Goal: Transaction & Acquisition: Purchase product/service

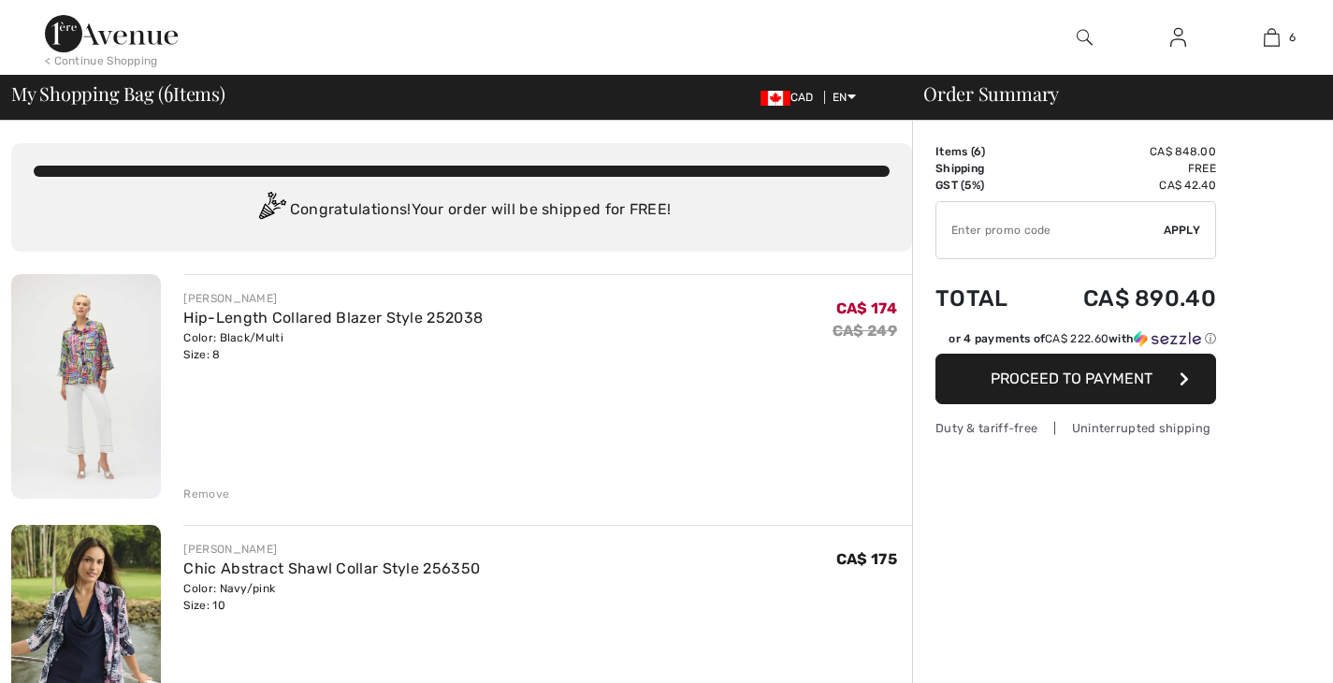
checkbox input "true"
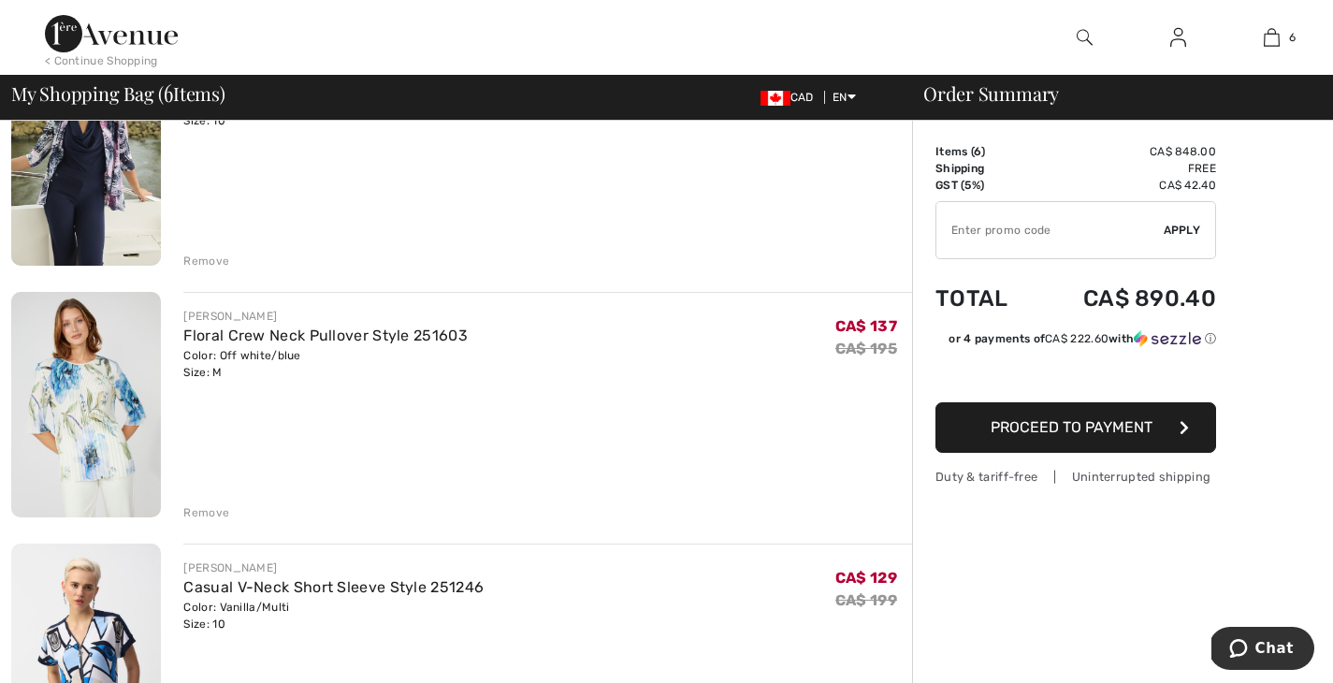
scroll to position [484, 0]
click at [204, 508] on div "Remove" at bounding box center [206, 512] width 46 height 17
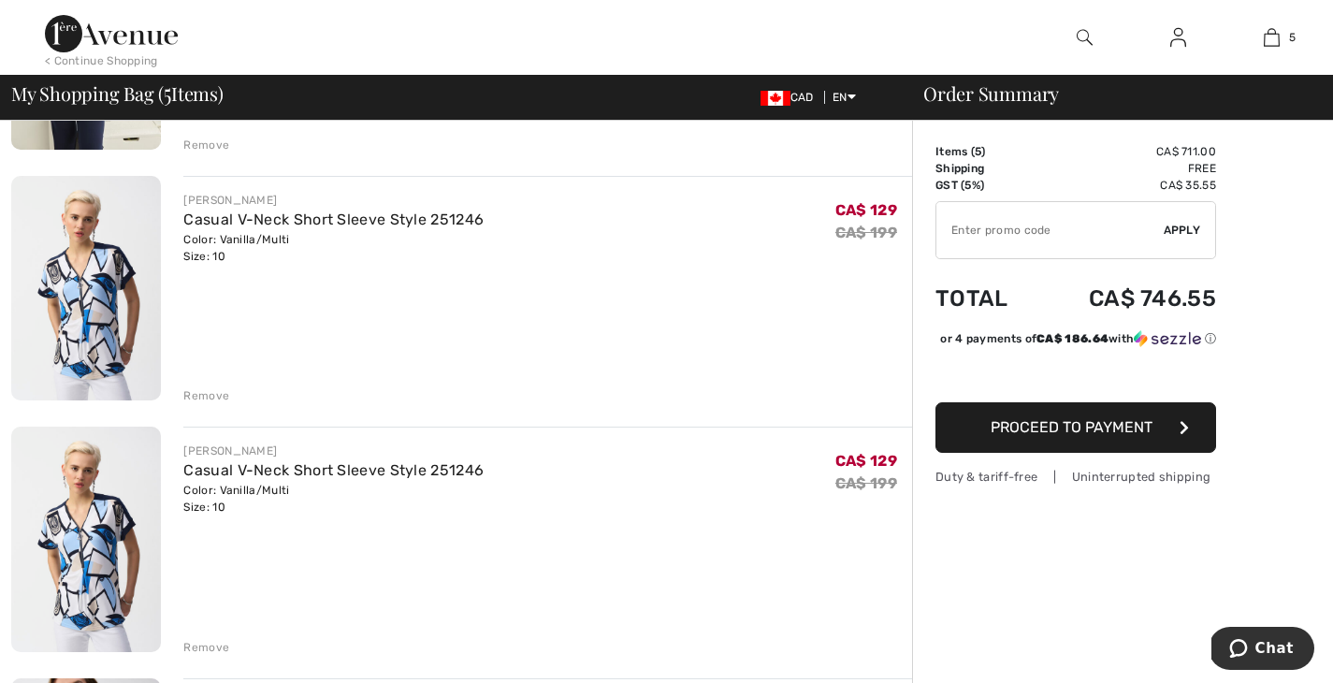
scroll to position [601, 0]
click at [213, 395] on div "Remove" at bounding box center [206, 394] width 46 height 17
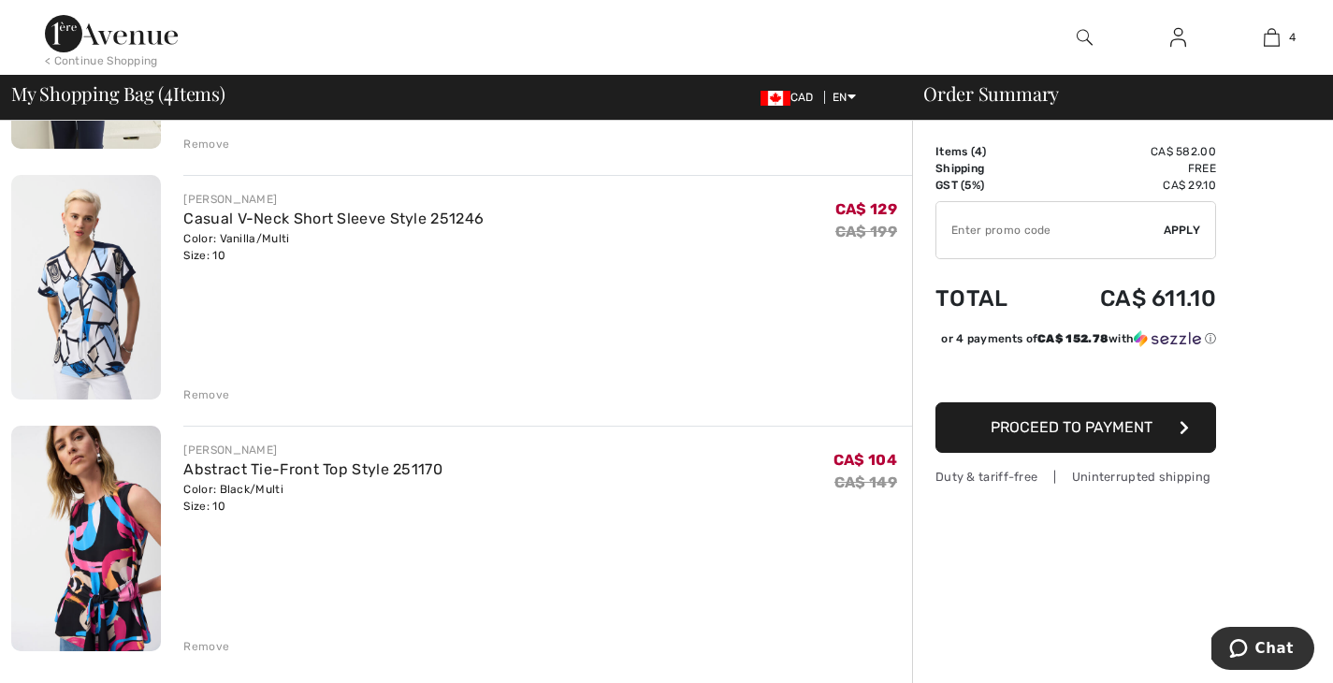
click at [214, 393] on div "Remove" at bounding box center [206, 394] width 46 height 17
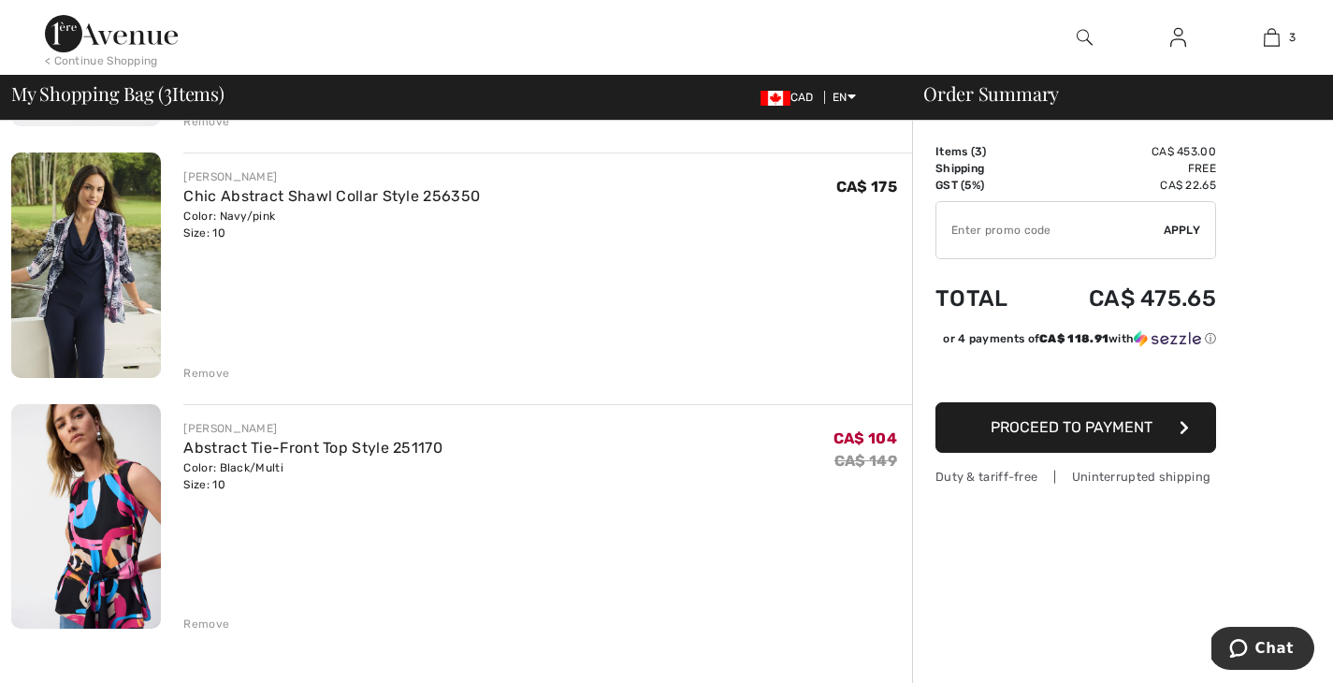
scroll to position [370, 0]
click at [206, 371] on div "Remove" at bounding box center [206, 375] width 46 height 17
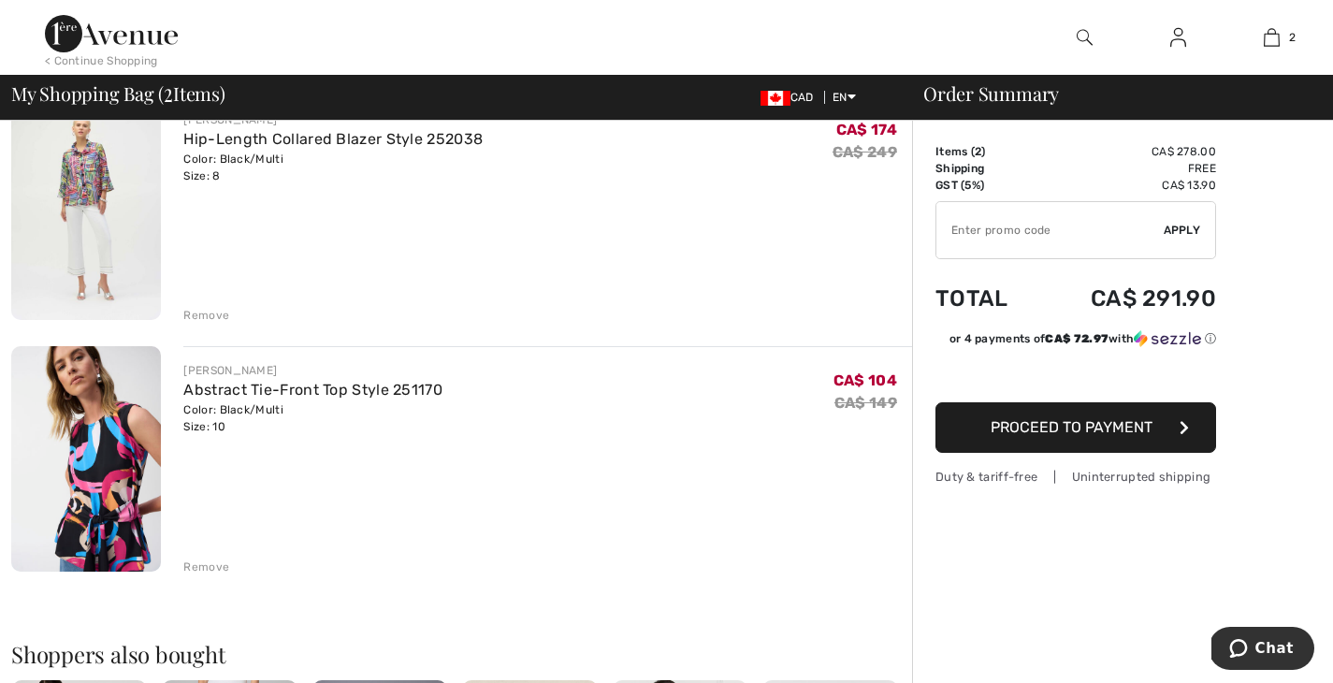
scroll to position [180, 0]
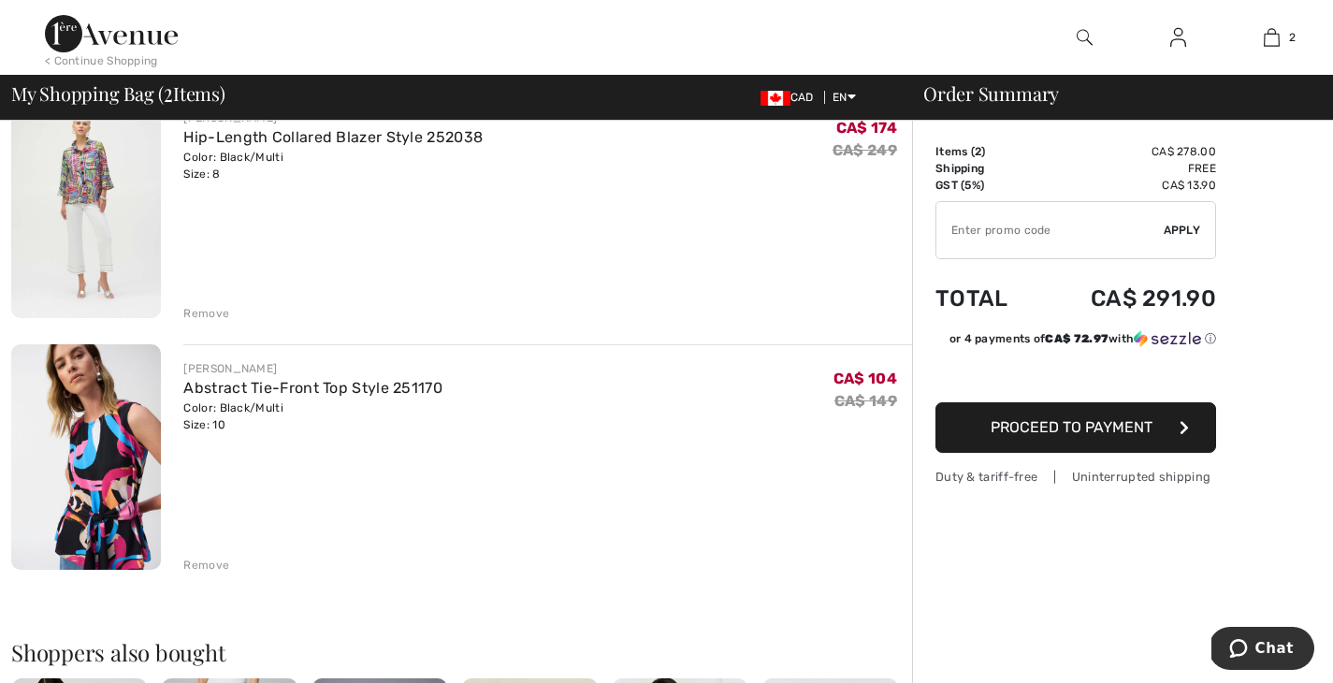
click at [206, 566] on div "Remove" at bounding box center [206, 564] width 46 height 17
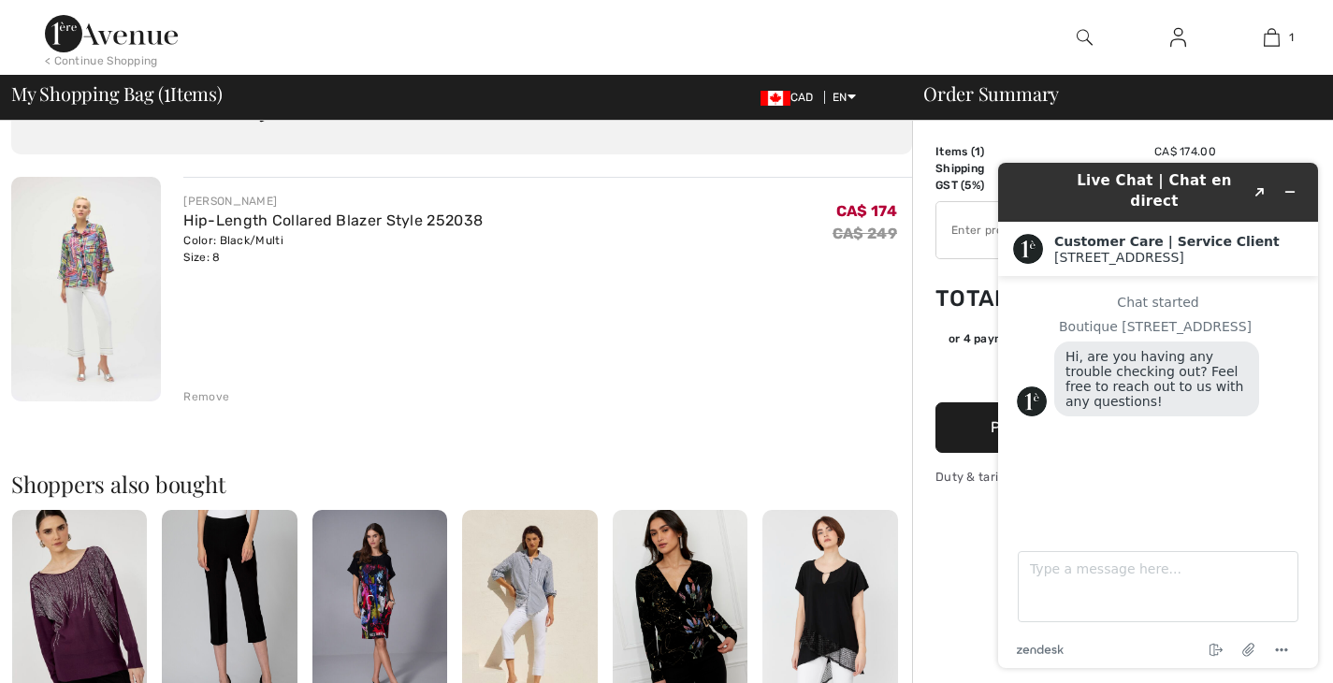
scroll to position [0, 0]
click at [1288, 192] on icon "Minimize widget" at bounding box center [1290, 192] width 8 height 0
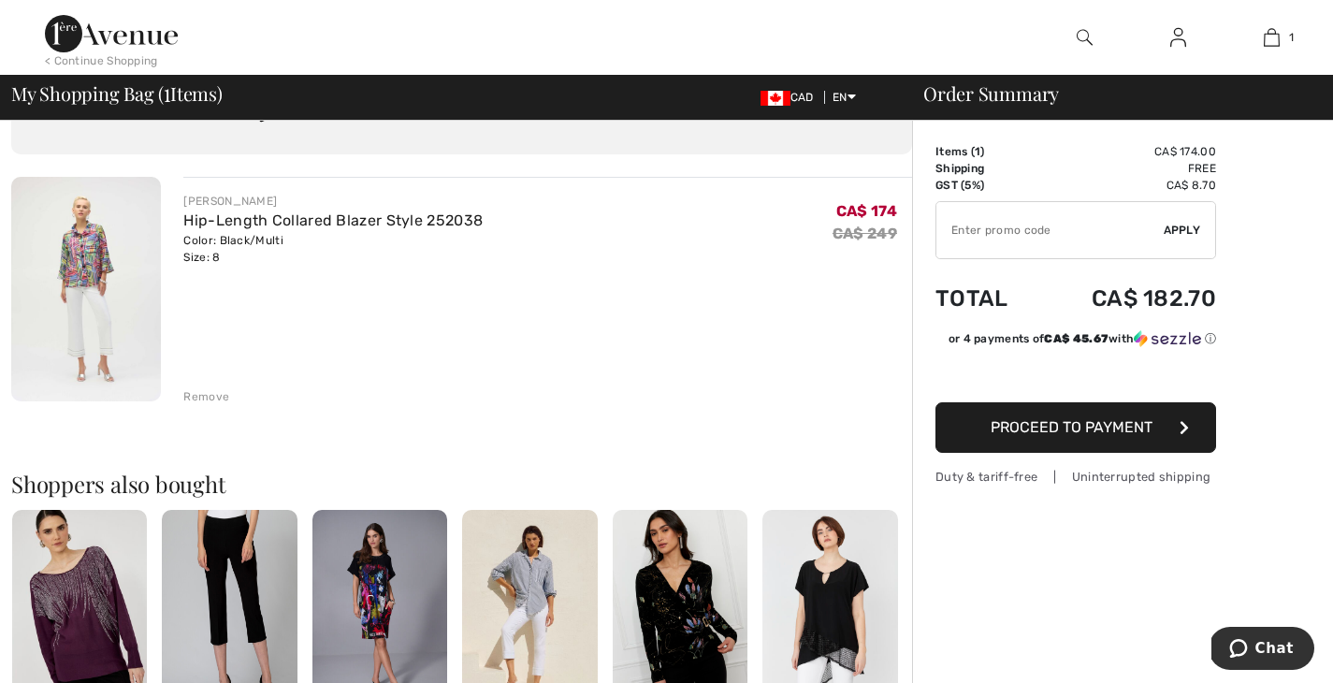
click at [1018, 427] on span "Proceed to Payment" at bounding box center [1071, 427] width 162 height 18
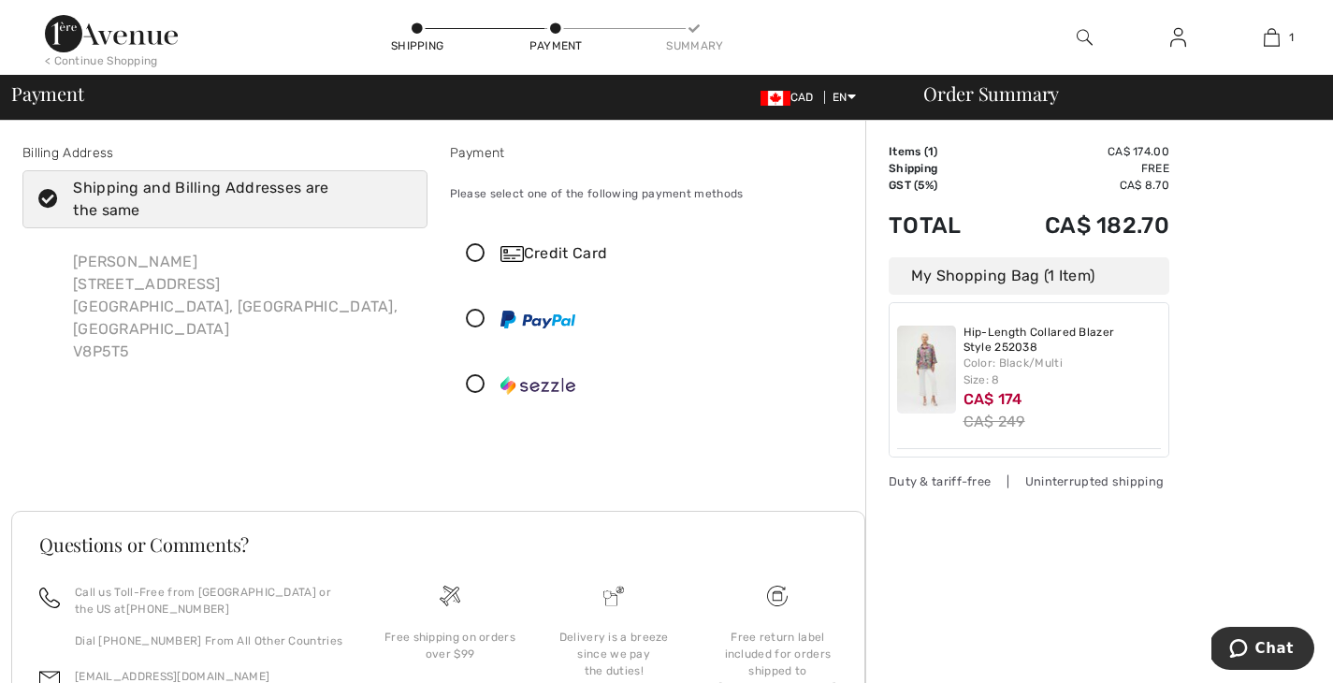
click at [477, 256] on icon at bounding box center [476, 254] width 50 height 20
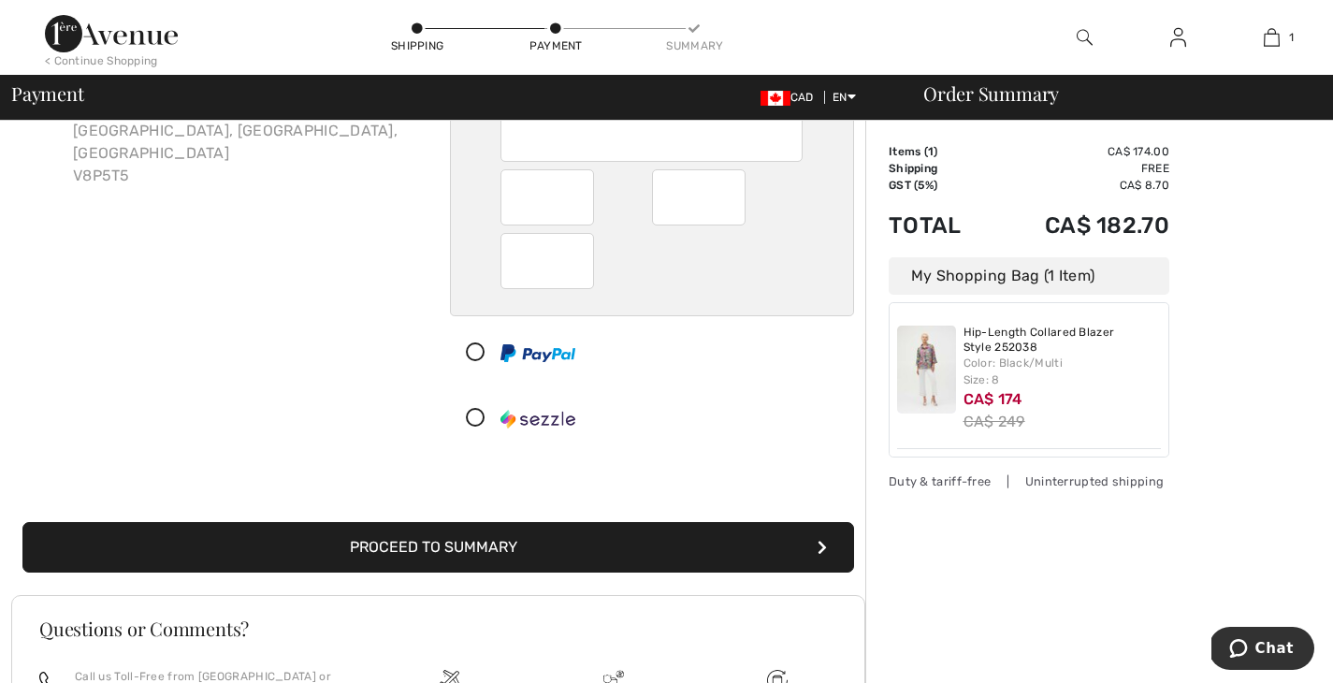
scroll to position [179, 0]
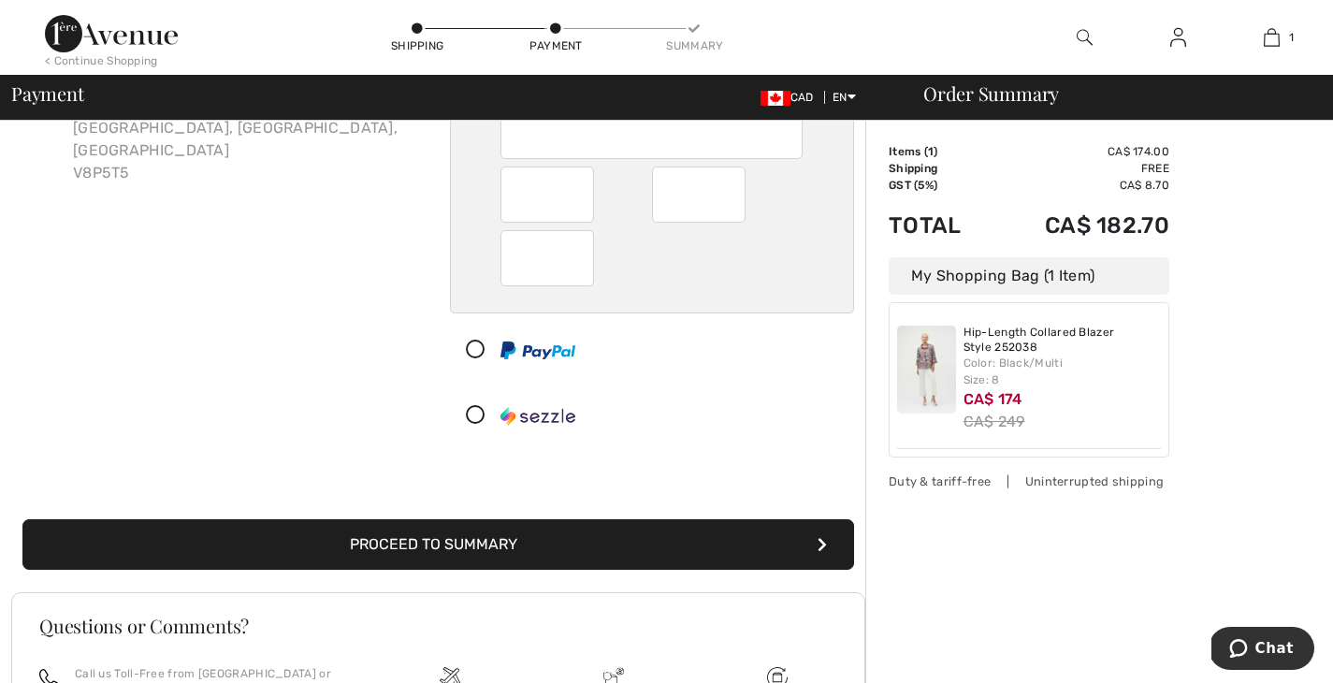
click at [510, 536] on button "Proceed to Summary" at bounding box center [437, 544] width 831 height 50
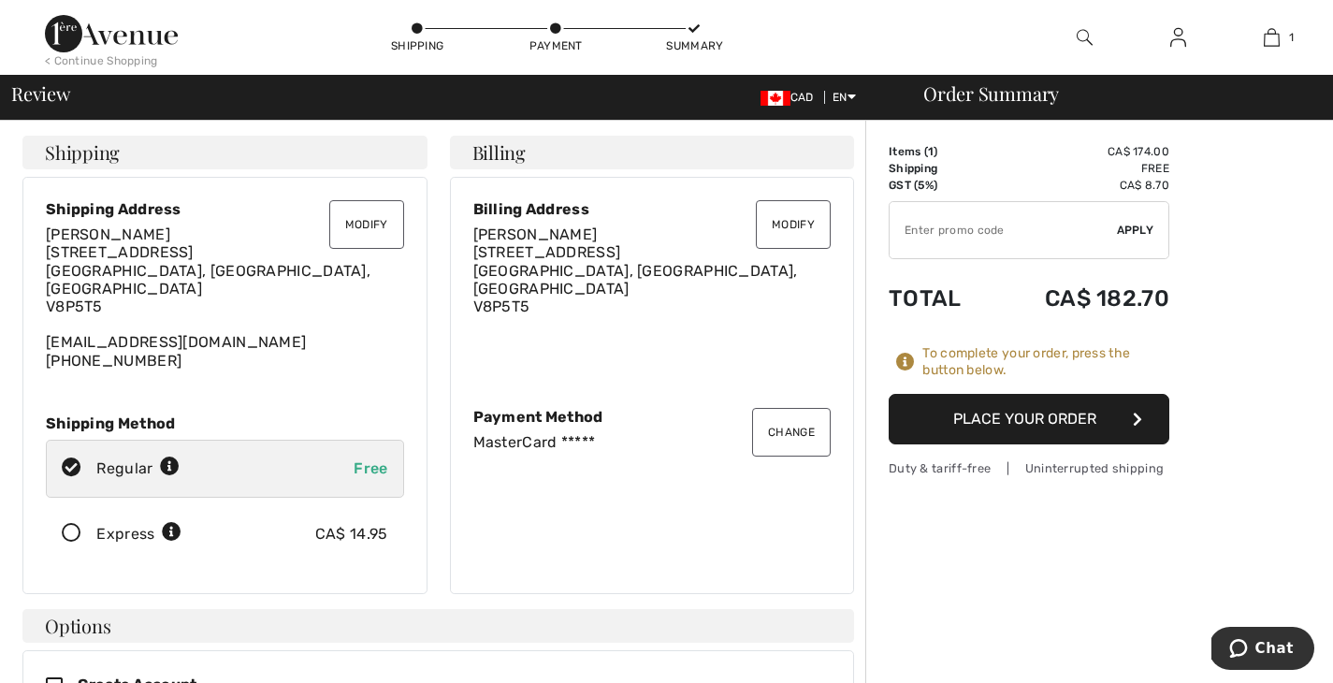
click at [67, 524] on icon at bounding box center [72, 534] width 50 height 20
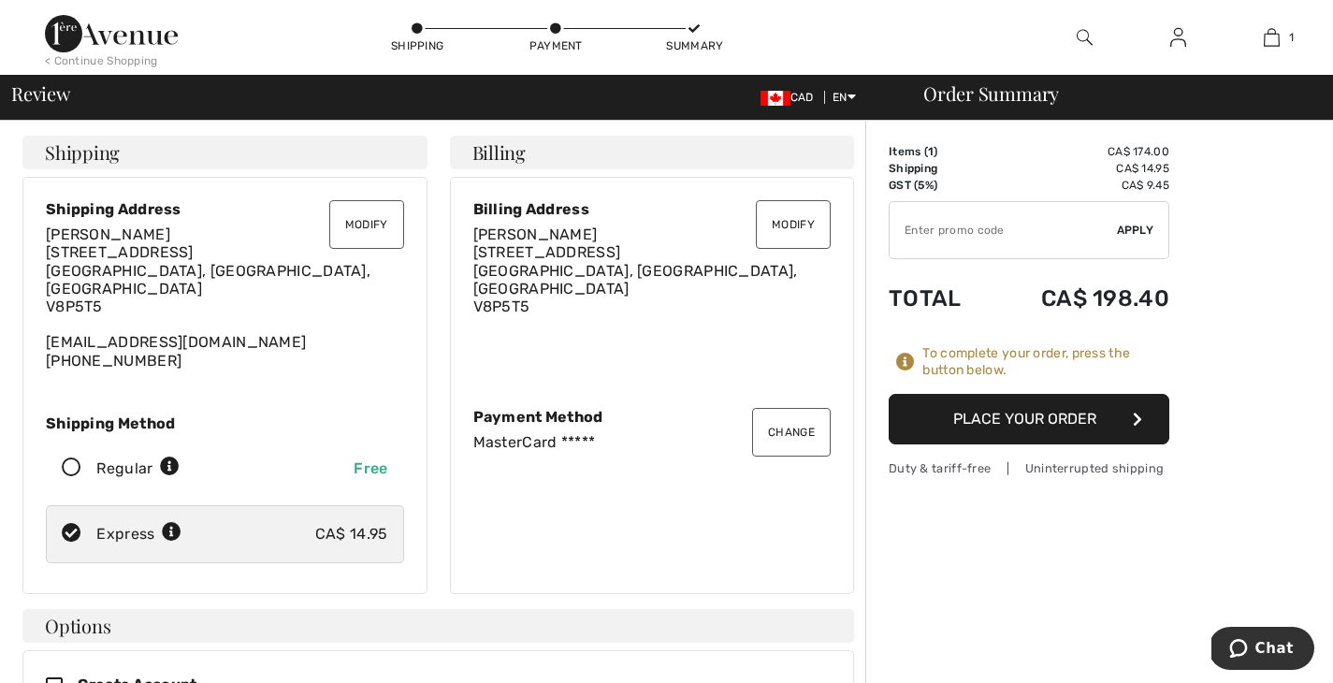
click at [1000, 422] on button "Place Your Order" at bounding box center [1028, 419] width 281 height 50
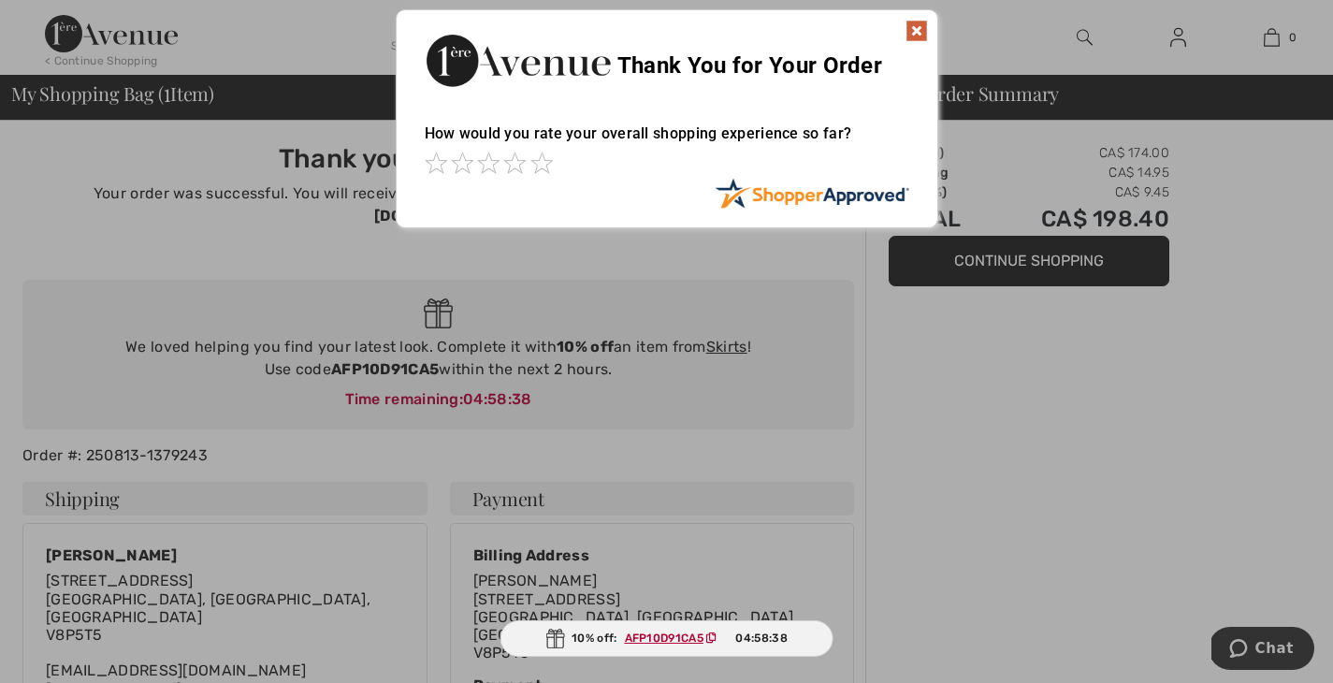
click at [916, 29] on img at bounding box center [916, 31] width 22 height 22
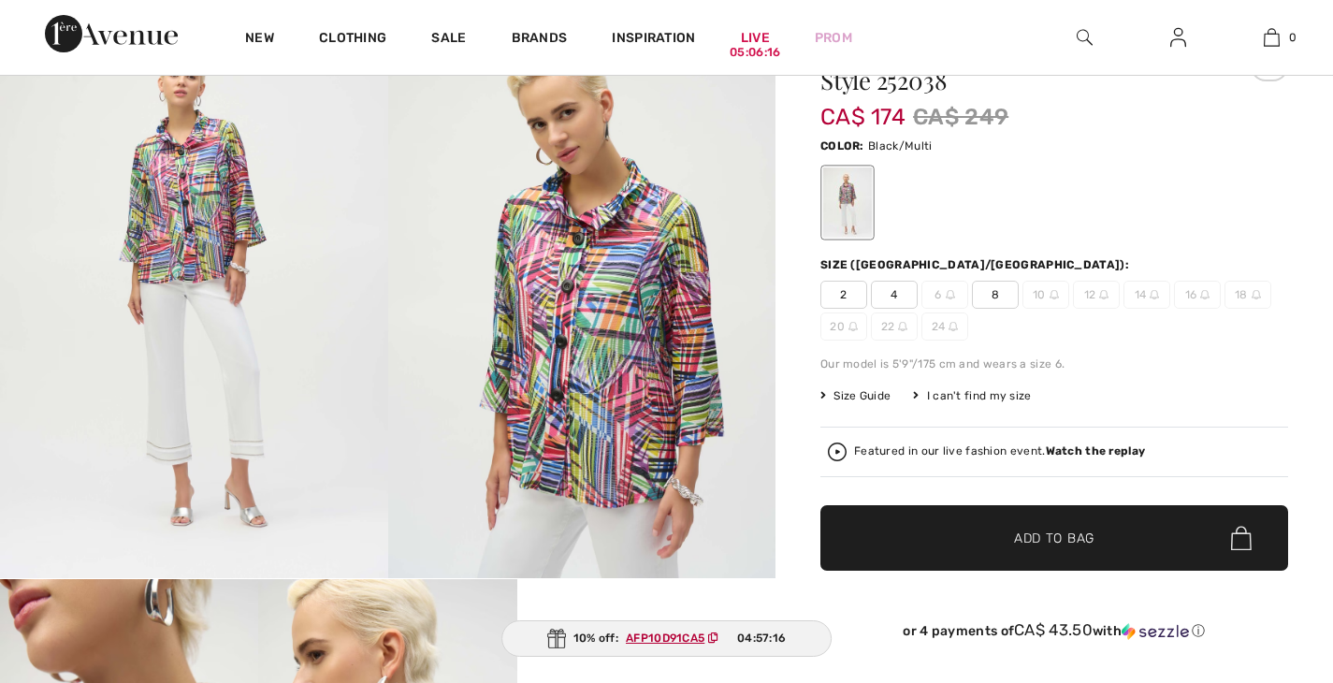
checkbox input "true"
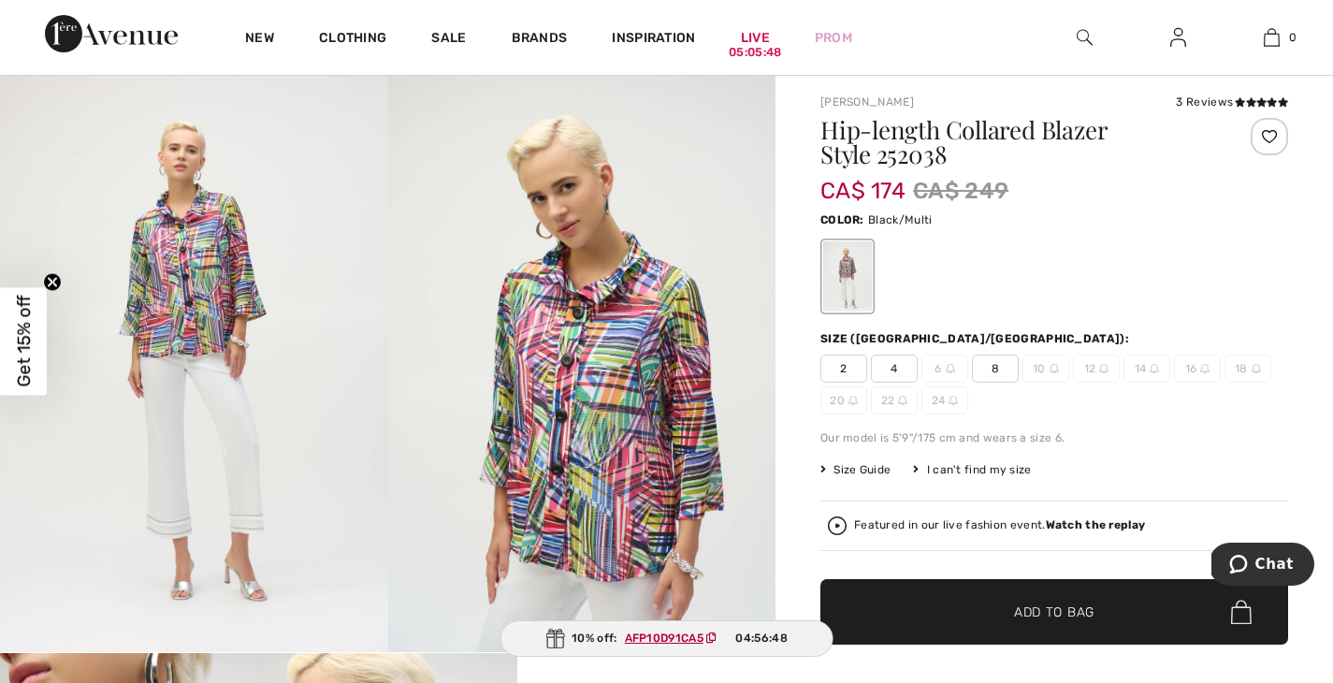
scroll to position [34, 0]
